Goal: Find specific page/section: Find specific page/section

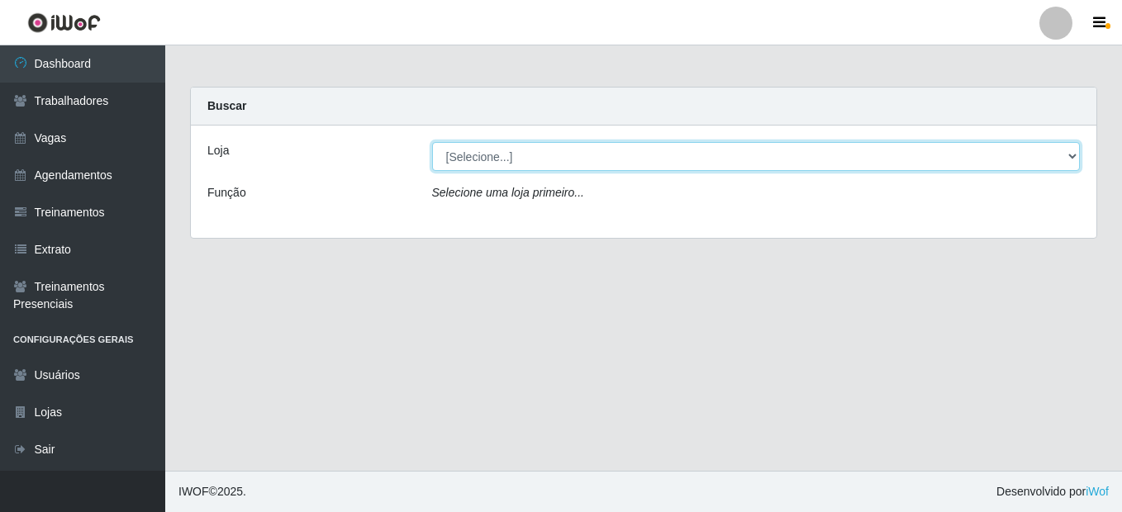
click at [553, 162] on select "[Selecione...] O Cestão - Geisel" at bounding box center [756, 156] width 649 height 29
select select "224"
click at [432, 142] on select "[Selecione...] O Cestão - Geisel" at bounding box center [756, 156] width 649 height 29
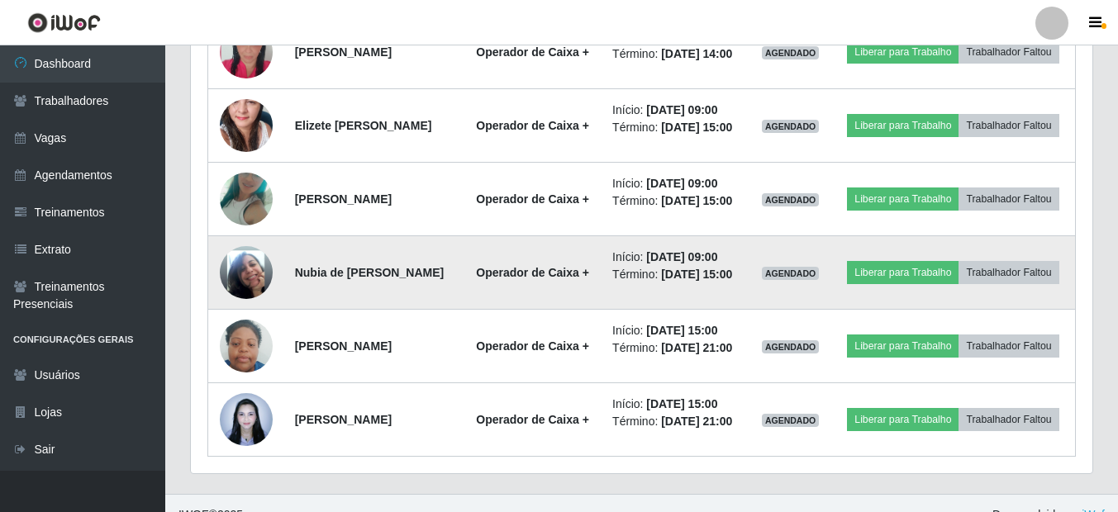
scroll to position [892, 0]
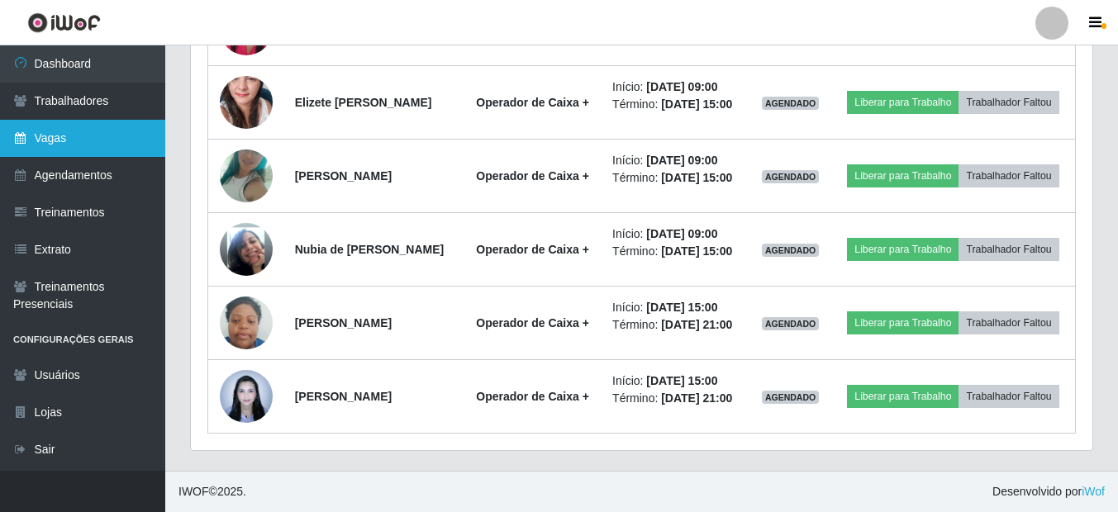
click at [82, 145] on link "Vagas" at bounding box center [82, 138] width 165 height 37
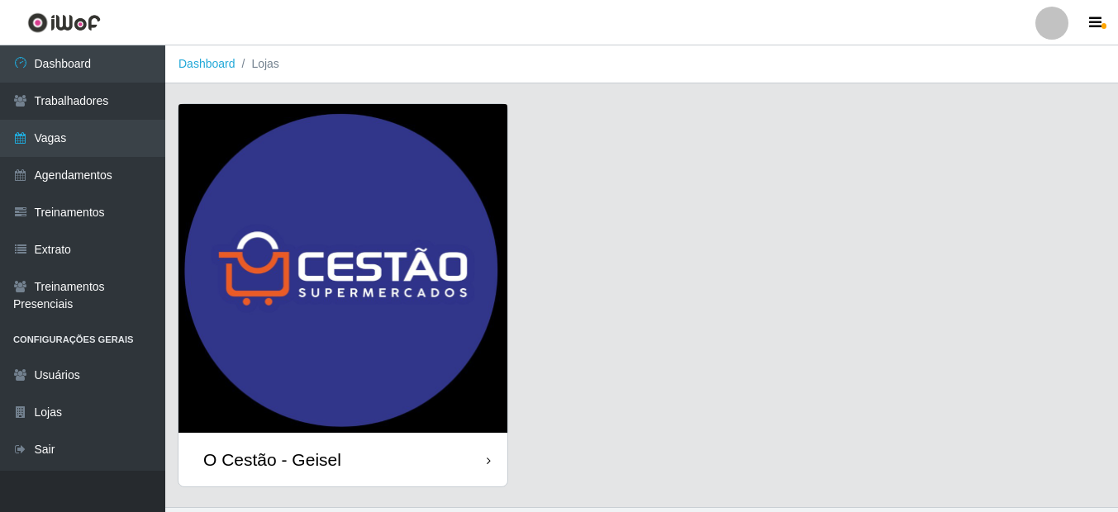
click at [449, 450] on div "O Cestão - Geisel" at bounding box center [342, 460] width 329 height 54
